Goal: Information Seeking & Learning: Learn about a topic

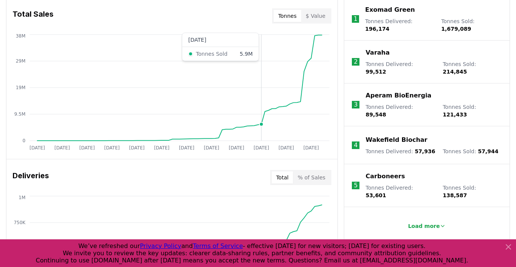
scroll to position [312, 0]
click at [319, 18] on button "$ Value" at bounding box center [315, 15] width 29 height 12
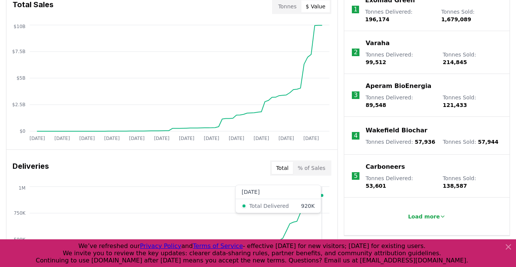
scroll to position [309, 0]
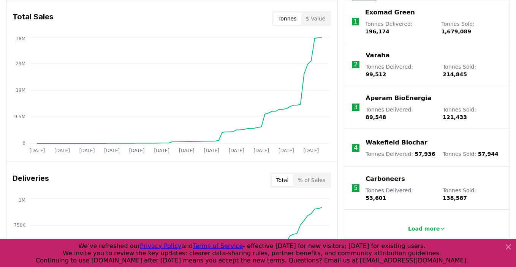
click at [290, 14] on button "Tonnes" at bounding box center [286, 19] width 27 height 12
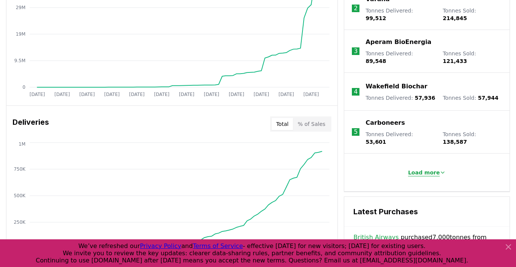
click at [421, 169] on p "Load more" at bounding box center [424, 173] width 32 height 8
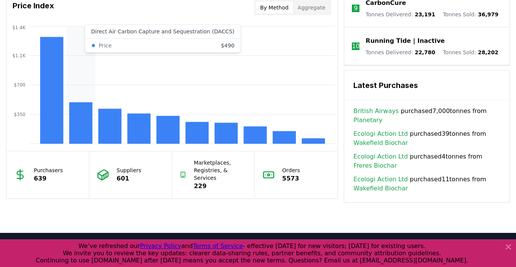
scroll to position [589, 0]
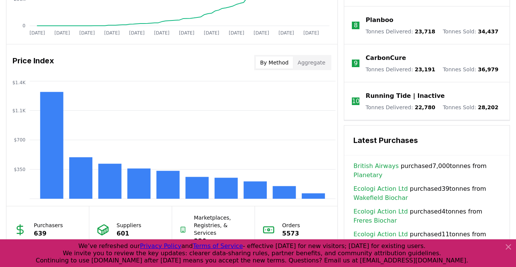
click at [302, 63] on button "Aggregate" at bounding box center [311, 63] width 37 height 12
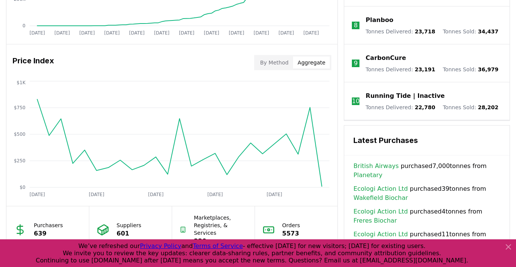
click at [284, 63] on button "By Method" at bounding box center [275, 63] width 38 height 12
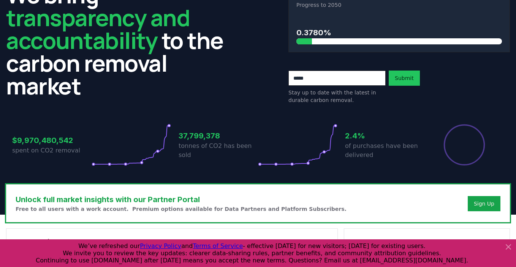
scroll to position [0, 0]
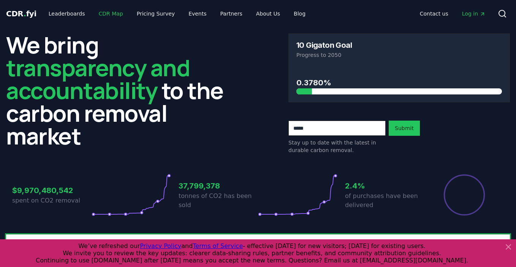
click at [107, 16] on link "CDR Map" at bounding box center [111, 14] width 36 height 14
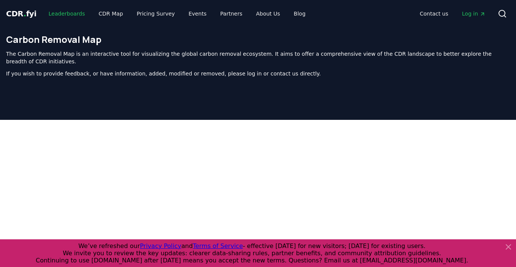
click at [76, 11] on link "Leaderboards" at bounding box center [67, 14] width 49 height 14
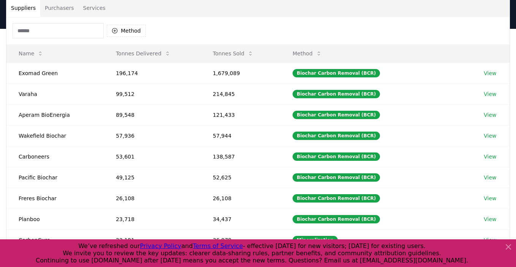
scroll to position [64, 0]
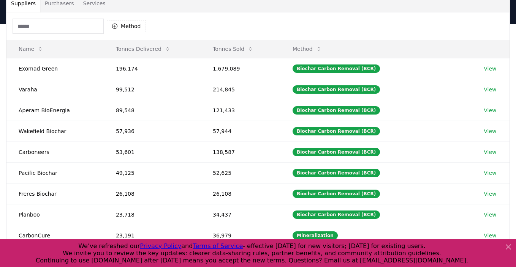
click at [77, 31] on input at bounding box center [58, 26] width 91 height 15
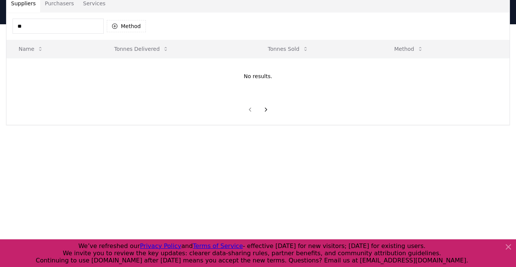
type input "*"
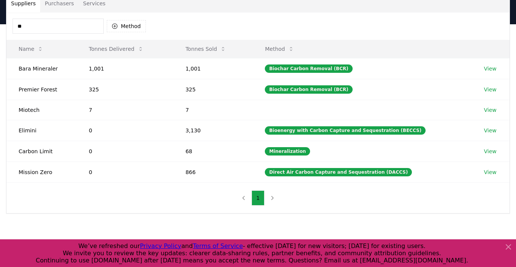
type input "*"
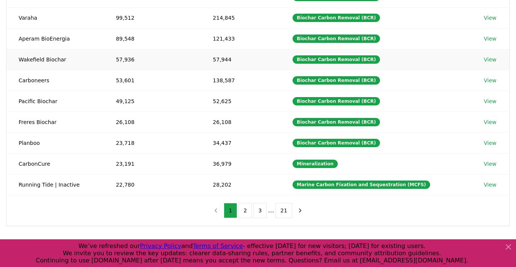
scroll to position [138, 0]
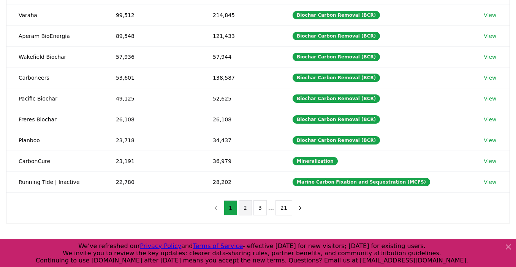
click at [250, 210] on button "2" at bounding box center [244, 208] width 13 height 15
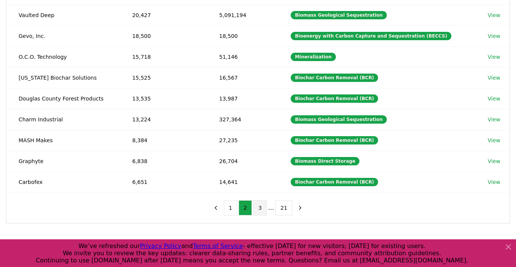
click at [258, 208] on button "3" at bounding box center [259, 208] width 13 height 15
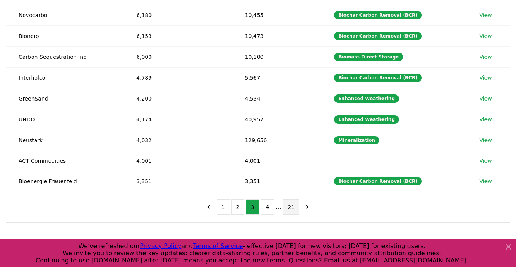
click at [290, 205] on button "21" at bounding box center [291, 207] width 17 height 15
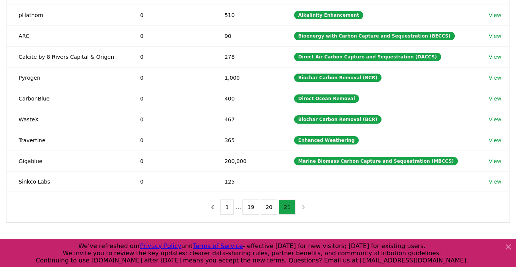
click at [289, 204] on button "21" at bounding box center [287, 207] width 17 height 15
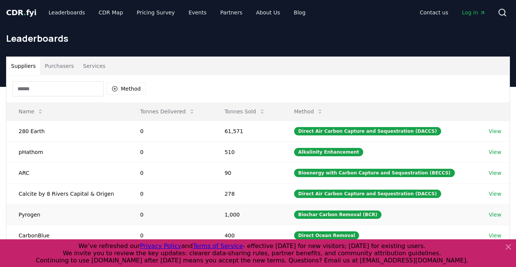
scroll to position [0, 0]
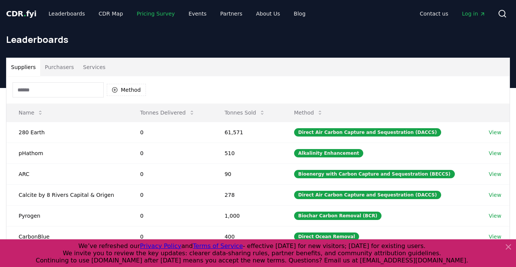
click at [140, 11] on link "Pricing Survey" at bounding box center [156, 14] width 50 height 14
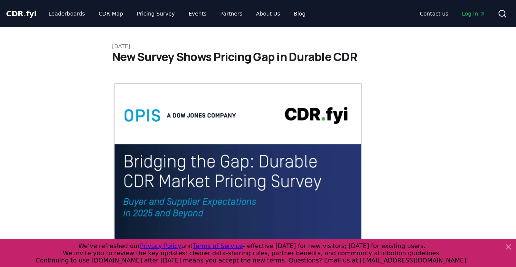
click at [63, 1] on div "CDR . fyi Leaderboards CDR Map Pricing Survey Events Partners About Us Blog Con…" at bounding box center [258, 13] width 504 height 27
click at [62, 11] on link "Leaderboards" at bounding box center [67, 14] width 49 height 14
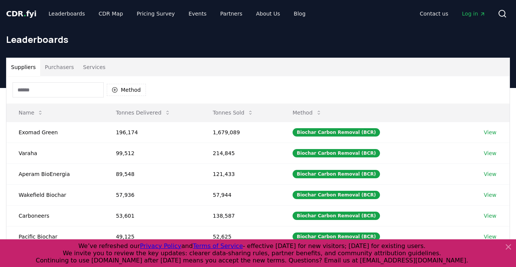
click at [17, 16] on span "CDR . fyi" at bounding box center [21, 13] width 30 height 9
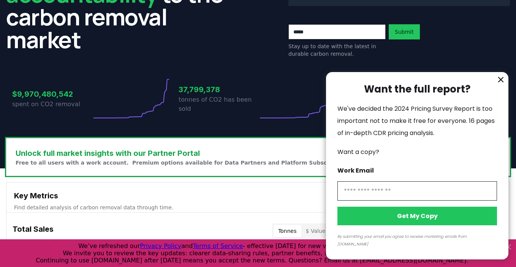
click at [155, 121] on div at bounding box center [258, 133] width 516 height 267
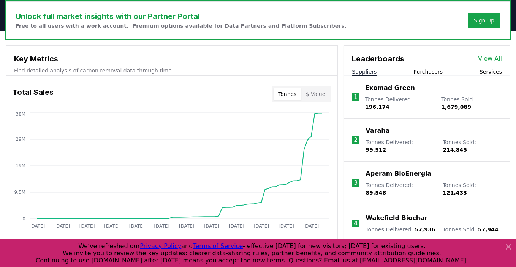
scroll to position [235, 0]
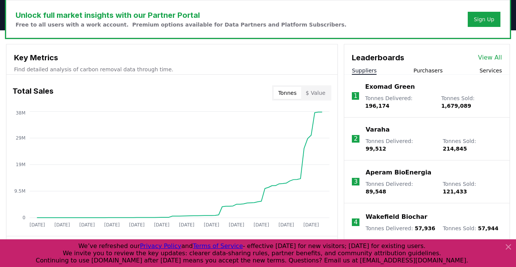
click at [439, 69] on button "Purchasers" at bounding box center [427, 71] width 29 height 8
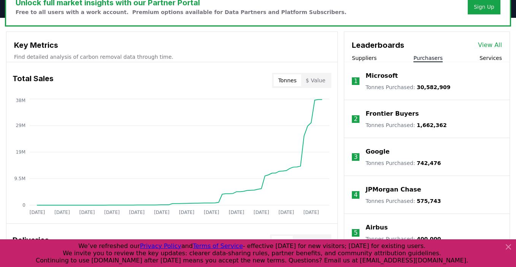
scroll to position [245, 0]
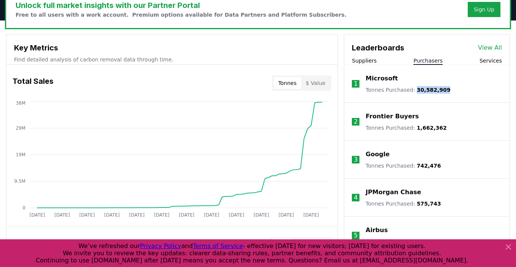
drag, startPoint x: 414, startPoint y: 90, endPoint x: 448, endPoint y: 90, distance: 34.6
click at [448, 90] on li "1 Microsoft Tonnes Purchased : 30,582,909" at bounding box center [426, 84] width 165 height 38
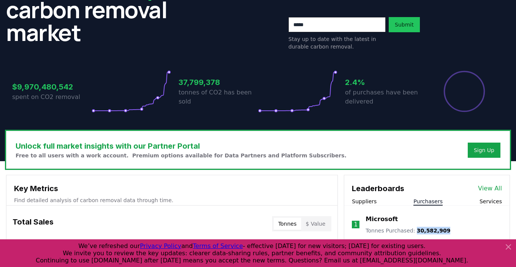
scroll to position [104, 0]
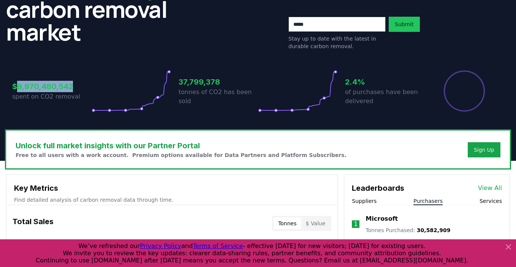
drag, startPoint x: 78, startPoint y: 88, endPoint x: 16, endPoint y: 88, distance: 61.9
click at [16, 88] on h3 "$9,970,480,542" at bounding box center [51, 86] width 79 height 11
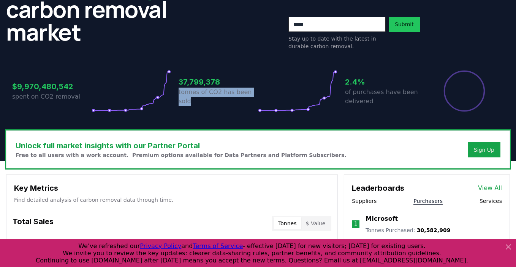
drag, startPoint x: 177, startPoint y: 94, endPoint x: 207, endPoint y: 106, distance: 31.8
click at [207, 106] on div "$9,970,480,542 spent on CO2 removal 37,799,378 tonnes of CO2 has been sold 2.4%…" at bounding box center [257, 91] width 491 height 43
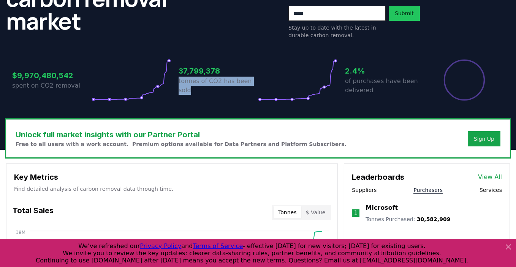
scroll to position [115, 0]
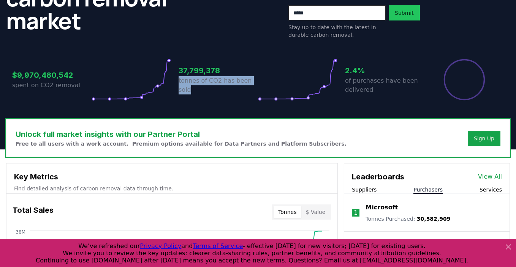
copy p "tonnes of CO2 has been sold"
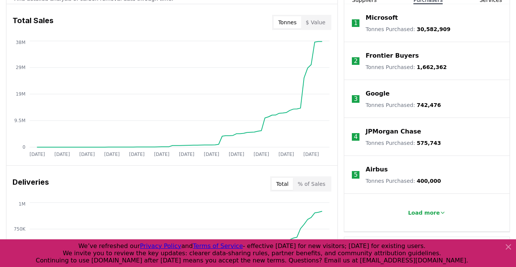
scroll to position [290, 0]
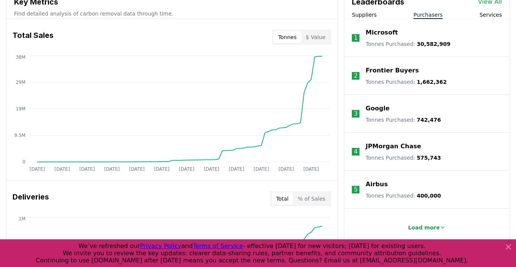
click at [413, 47] on p "Tonnes Purchased : 30,582,909" at bounding box center [407, 44] width 85 height 8
click at [386, 41] on p "Tonnes Purchased : 30,582,909" at bounding box center [407, 44] width 85 height 8
click at [503, 15] on div "Suppliers Purchasers Services" at bounding box center [426, 15] width 165 height 8
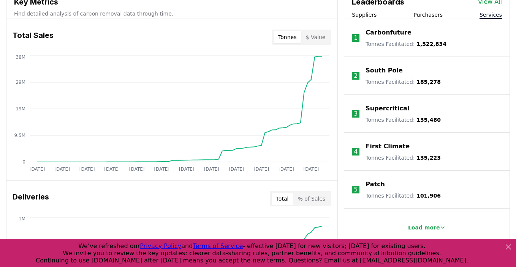
click at [493, 15] on button "Services" at bounding box center [490, 15] width 22 height 8
click at [394, 33] on p "Carbonfuture" at bounding box center [388, 32] width 46 height 9
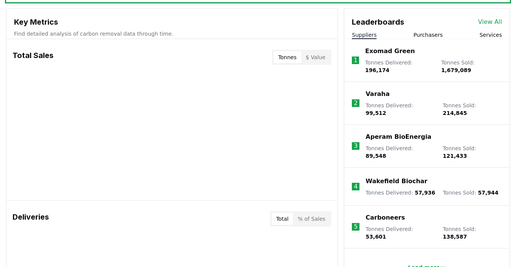
scroll to position [268, 0]
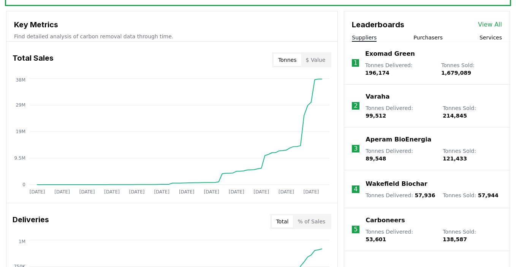
click at [427, 38] on button "Purchasers" at bounding box center [427, 38] width 29 height 8
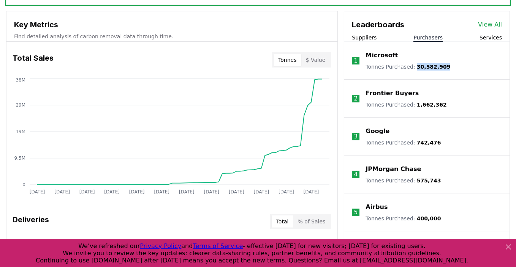
drag, startPoint x: 414, startPoint y: 65, endPoint x: 466, endPoint y: 66, distance: 51.3
click at [466, 66] on li "1 Microsoft Tonnes Purchased : 30,582,909" at bounding box center [426, 61] width 165 height 38
click at [436, 89] on div "Frontier Buyers" at bounding box center [405, 93] width 81 height 9
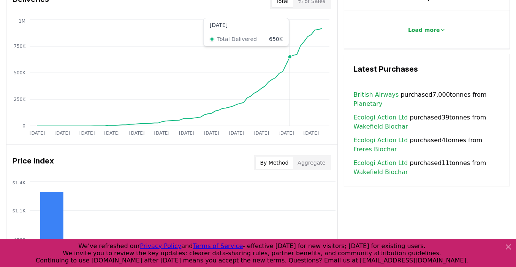
scroll to position [434, 0]
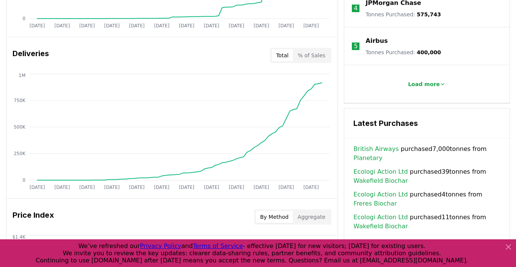
click at [315, 54] on button "% of Sales" at bounding box center [311, 55] width 37 height 12
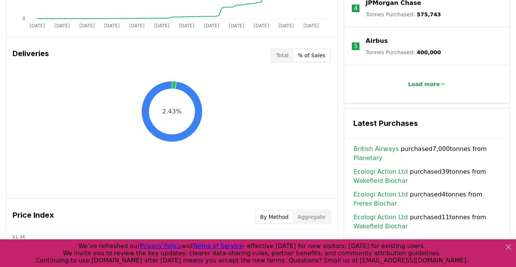
click at [283, 55] on button "Total" at bounding box center [283, 55] width 22 height 12
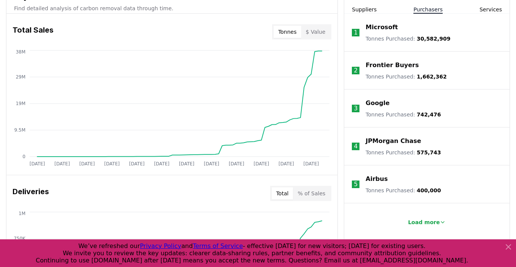
scroll to position [231, 0]
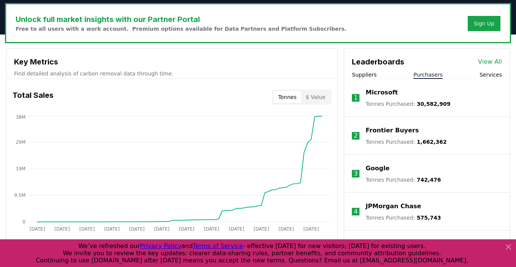
click at [312, 95] on button "$ Value" at bounding box center [315, 97] width 29 height 12
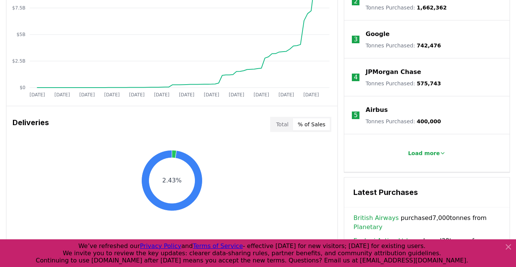
click at [316, 125] on button "% of Sales" at bounding box center [311, 124] width 37 height 12
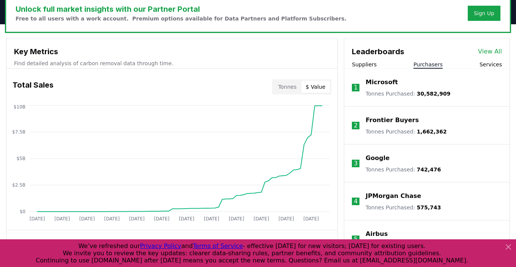
scroll to position [239, 0]
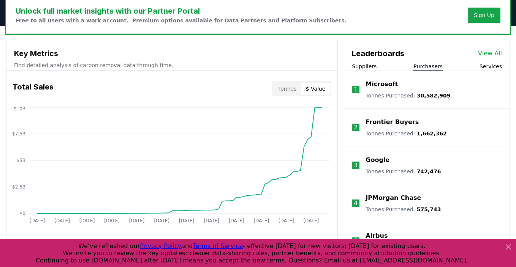
click at [285, 88] on button "Tonnes" at bounding box center [286, 89] width 27 height 12
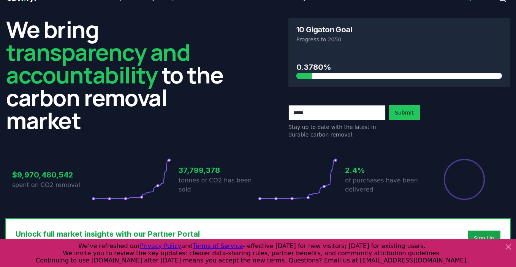
scroll to position [20, 0]
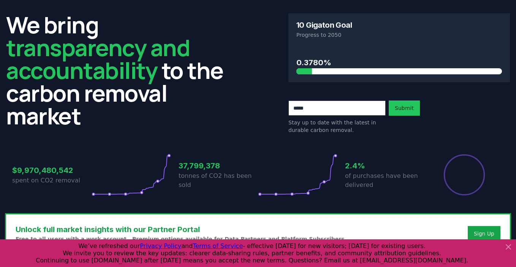
click at [314, 91] on div "10 Gigaton Goal Progress to 2050 0.3780% Stay up to date with the latest in dur…" at bounding box center [398, 73] width 221 height 121
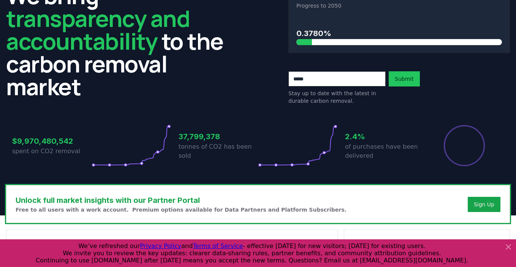
scroll to position [63, 0]
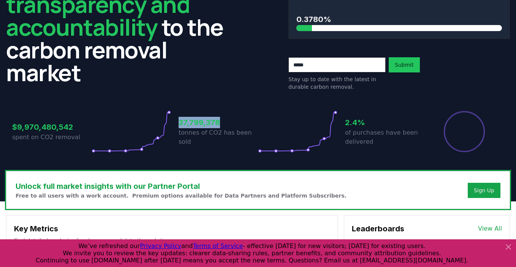
drag, startPoint x: 180, startPoint y: 121, endPoint x: 223, endPoint y: 122, distance: 43.3
click at [223, 122] on h3 "37,799,378" at bounding box center [217, 122] width 79 height 11
copy h3 "37,799,378"
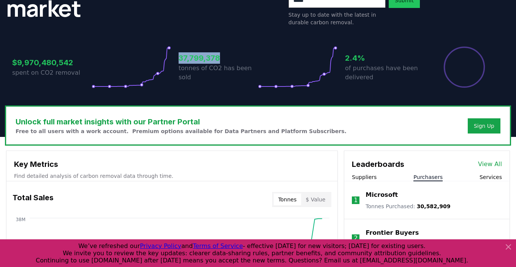
scroll to position [122, 0]
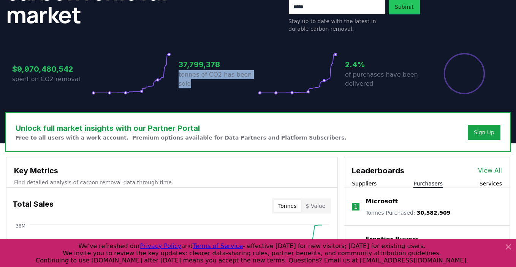
drag, startPoint x: 179, startPoint y: 75, endPoint x: 196, endPoint y: 86, distance: 19.7
click at [196, 86] on p "tonnes of CO2 has been sold" at bounding box center [217, 79] width 79 height 18
copy p "tonnes of CO2 has been sold"
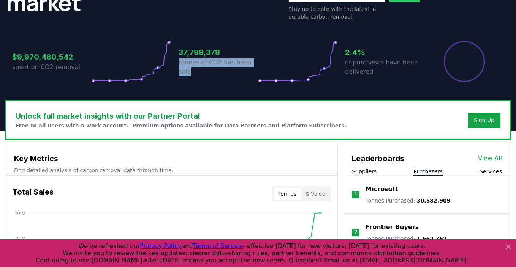
scroll to position [135, 0]
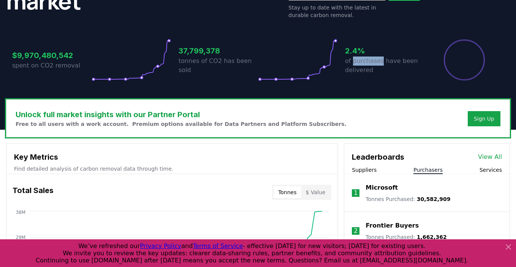
drag, startPoint x: 354, startPoint y: 62, endPoint x: 379, endPoint y: 62, distance: 25.4
click at [379, 62] on p "of purchases have been delivered" at bounding box center [384, 66] width 79 height 18
copy p "purchases"
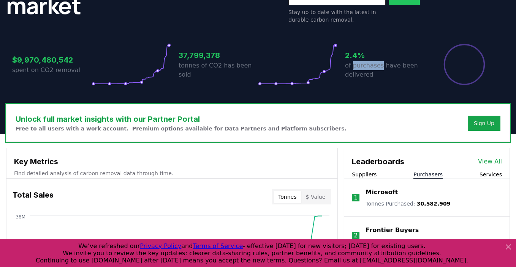
scroll to position [150, 0]
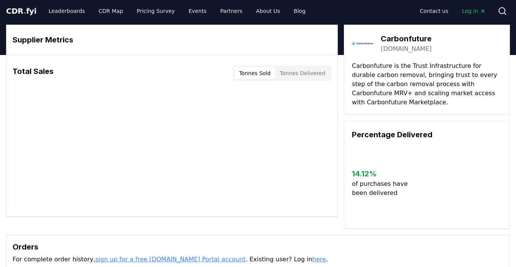
scroll to position [11, 0]
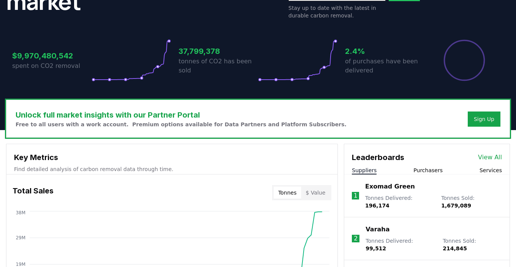
scroll to position [128, 0]
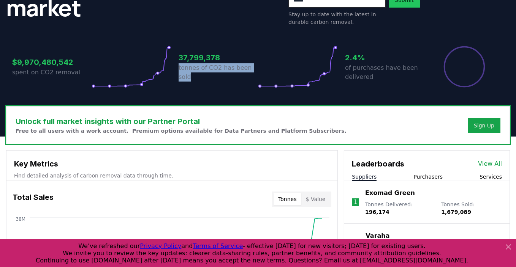
drag, startPoint x: 178, startPoint y: 69, endPoint x: 197, endPoint y: 81, distance: 22.5
click at [197, 81] on p "tonnes of CO2 has been sold" at bounding box center [217, 72] width 79 height 18
copy p "tonnes of CO2 has been sold"
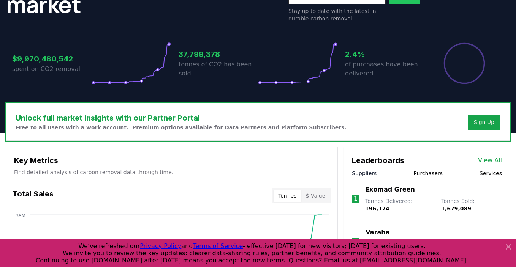
click at [220, 60] on p "tonnes of CO2 has been sold" at bounding box center [217, 69] width 79 height 18
drag, startPoint x: 11, startPoint y: 69, endPoint x: 73, endPoint y: 69, distance: 61.5
click at [73, 69] on div "$9,970,480,542 spent on CO2 removal 37,799,378 tonnes of CO2 has been sold 2.4%…" at bounding box center [258, 59] width 504 height 64
click at [73, 69] on p "spent on CO2 removal" at bounding box center [51, 69] width 79 height 9
drag, startPoint x: 12, startPoint y: 58, endPoint x: 78, endPoint y: 53, distance: 66.3
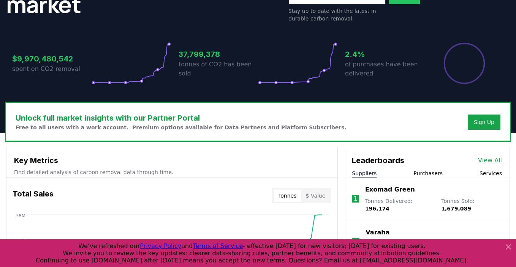
click at [78, 53] on div "$9,970,480,542 spent on CO2 removal" at bounding box center [51, 63] width 79 height 43
click at [343, 63] on div "$9,970,480,542 spent on CO2 removal 37,799,378 tonnes of CO2 has been sold 2.4%…" at bounding box center [257, 63] width 491 height 43
copy p "of purchases have been delivered"
drag, startPoint x: 346, startPoint y: 63, endPoint x: 377, endPoint y: 78, distance: 35.2
click at [377, 78] on div "2.4% of purchases have been delivered" at bounding box center [384, 63] width 79 height 43
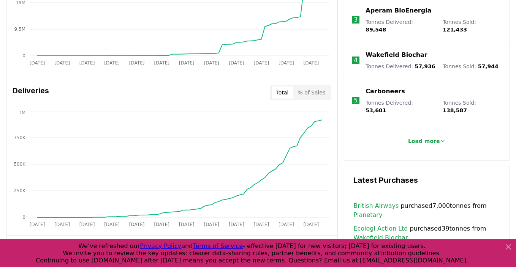
scroll to position [415, 0]
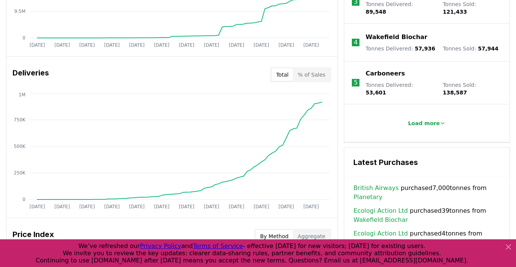
click at [319, 77] on button "% of Sales" at bounding box center [311, 75] width 37 height 12
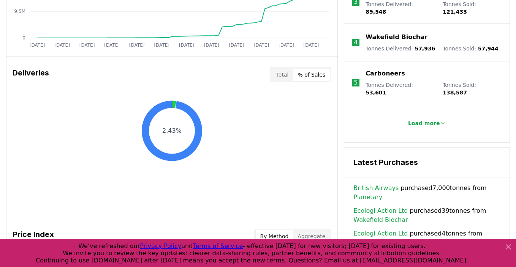
click at [166, 130] on text "2.43%" at bounding box center [171, 130] width 19 height 7
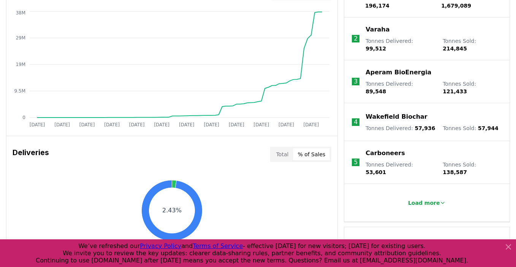
scroll to position [270, 0]
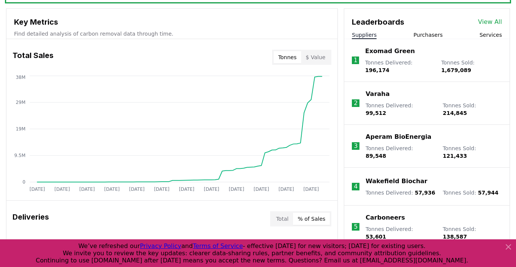
click at [370, 145] on p "Tonnes Delivered : 89,548" at bounding box center [399, 152] width 69 height 15
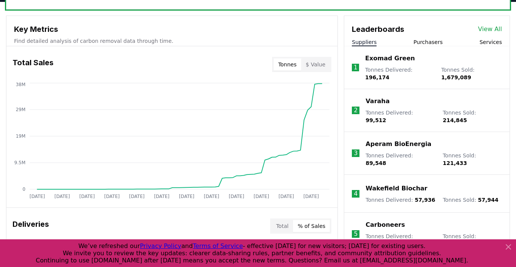
scroll to position [263, 0]
click at [432, 43] on button "Purchasers" at bounding box center [427, 43] width 29 height 8
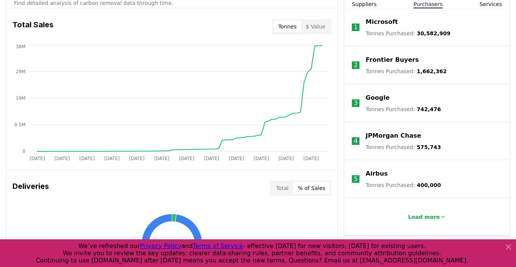
scroll to position [300, 0]
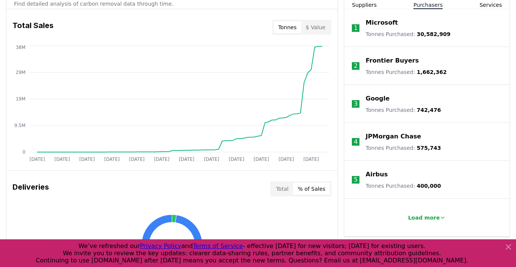
click at [394, 61] on p "Frontier Buyers" at bounding box center [391, 60] width 53 height 9
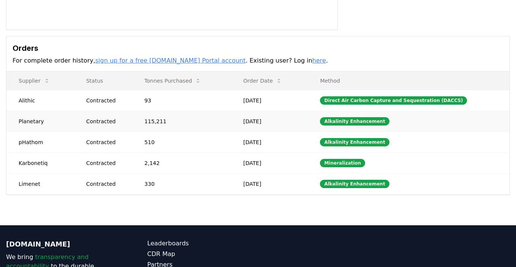
scroll to position [183, 0]
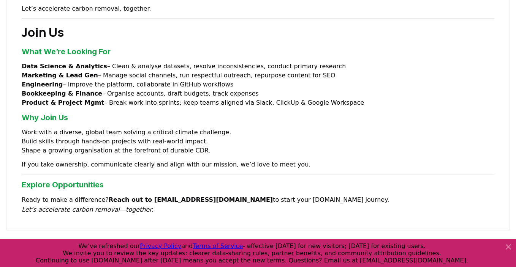
scroll to position [603, 0]
